Goal: Task Accomplishment & Management: Complete application form

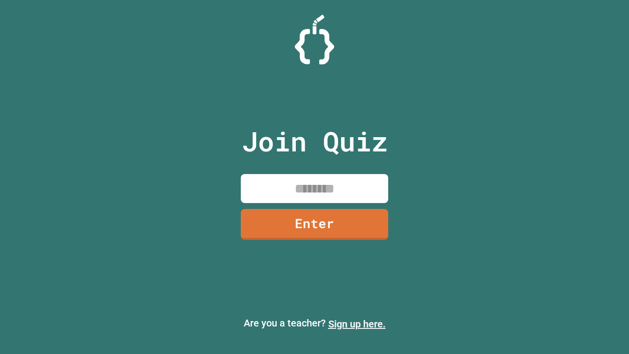
click at [357, 324] on link "Sign up here." at bounding box center [357, 324] width 58 height 12
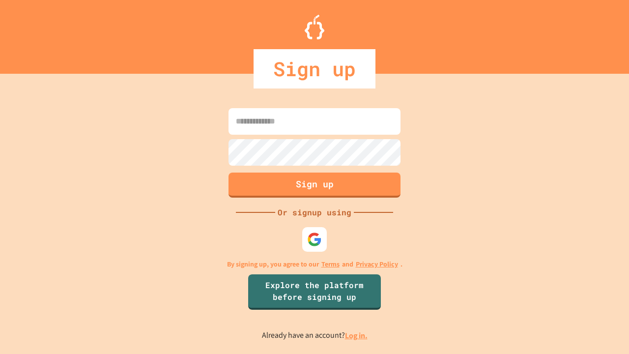
click at [357, 335] on link "Log in." at bounding box center [356, 335] width 23 height 10
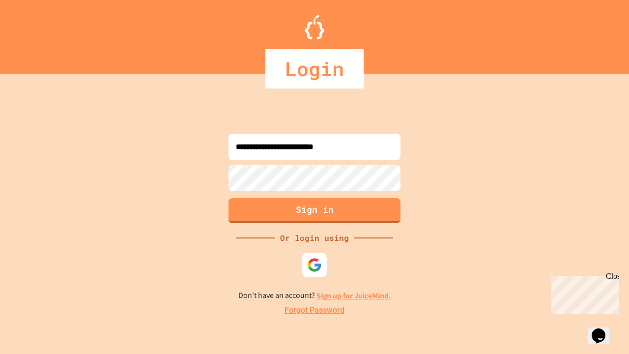
type input "**********"
